Goal: Share content

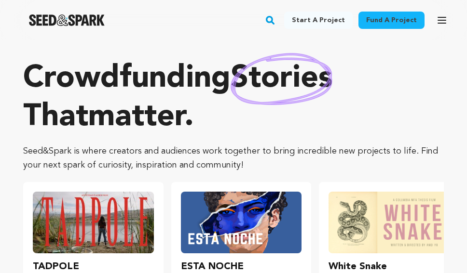
click at [445, 23] on icon "button" at bounding box center [442, 20] width 8 height 6
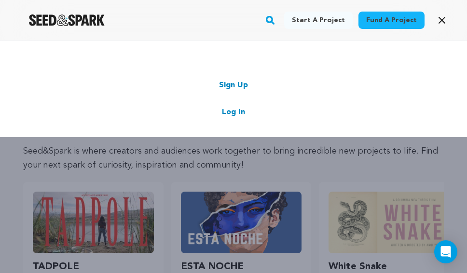
click at [229, 113] on link "Log In" at bounding box center [233, 113] width 23 height 12
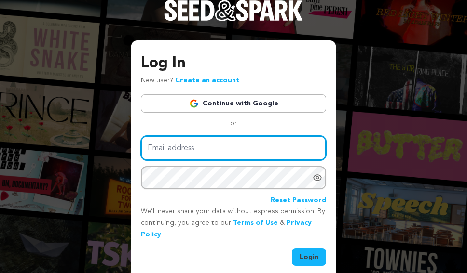
type input "[EMAIL_ADDRESS][DOMAIN_NAME]"
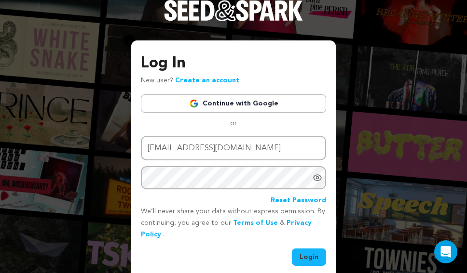
click at [311, 256] on button "Login" at bounding box center [309, 257] width 34 height 17
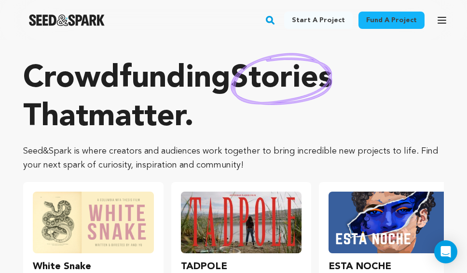
click at [436, 24] on icon "button" at bounding box center [442, 20] width 12 height 12
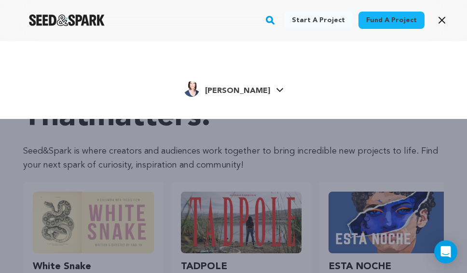
click at [252, 93] on span "[PERSON_NAME]" at bounding box center [237, 91] width 65 height 8
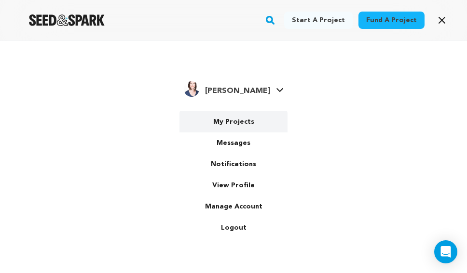
click at [239, 126] on link "My Projects" at bounding box center [233, 121] width 108 height 21
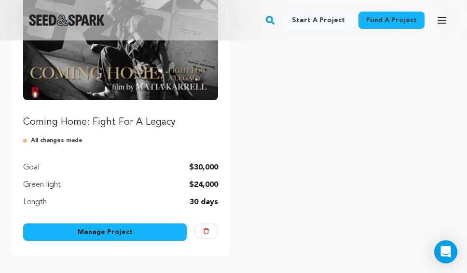
scroll to position [167, 0]
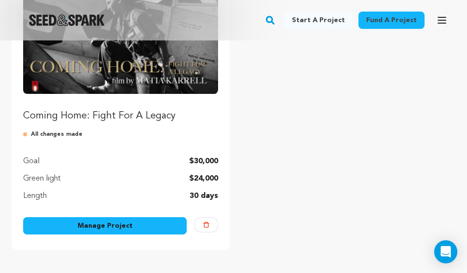
click at [152, 223] on link "Manage Project" at bounding box center [104, 225] width 163 height 17
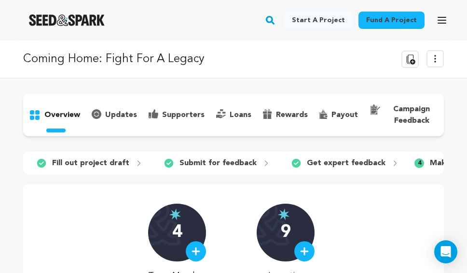
click at [434, 58] on icon at bounding box center [435, 59] width 12 height 12
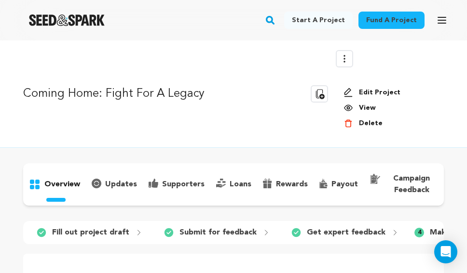
click at [368, 108] on link "View" at bounding box center [389, 108] width 93 height 10
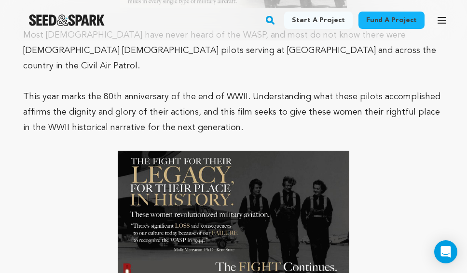
scroll to position [1288, 0]
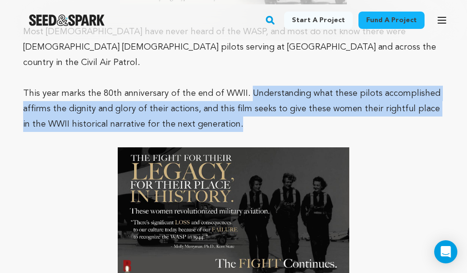
drag, startPoint x: 243, startPoint y: 45, endPoint x: 265, endPoint y: 72, distance: 35.3
click at [265, 86] on p "This year marks the 80th anniversary of the end of WWII. Understanding what the…" at bounding box center [233, 109] width 420 height 46
copy p "Understanding what these pilots accomplished affirms the dignity and glory of t…"
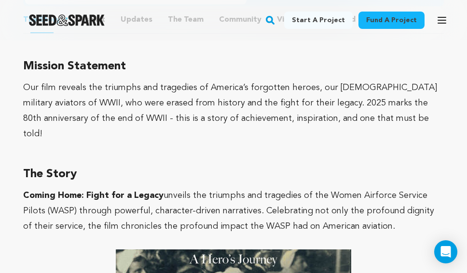
scroll to position [641, 0]
